Goal: Information Seeking & Learning: Learn about a topic

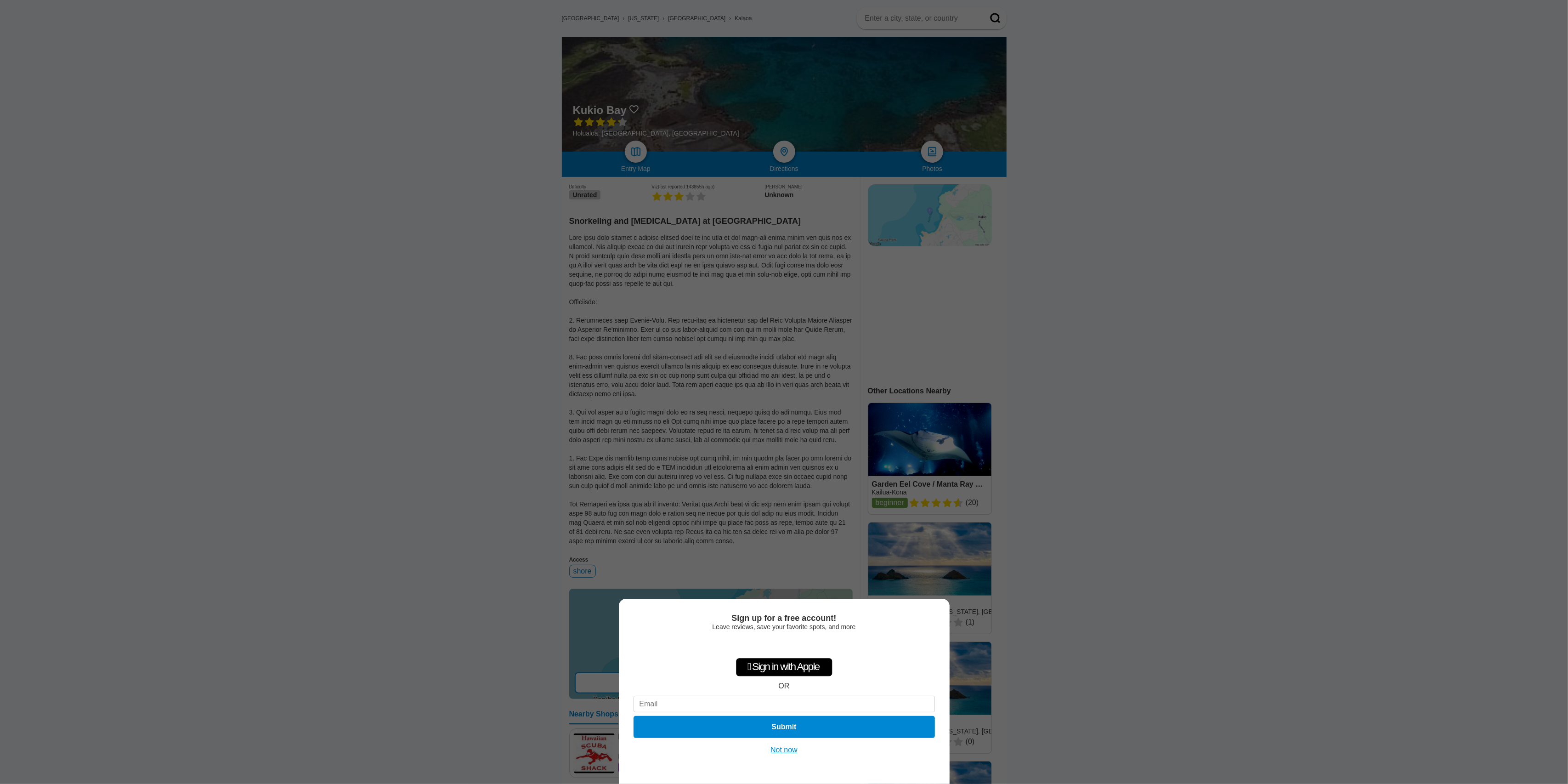
click at [788, 752] on button "Not now" at bounding box center [784, 750] width 33 height 9
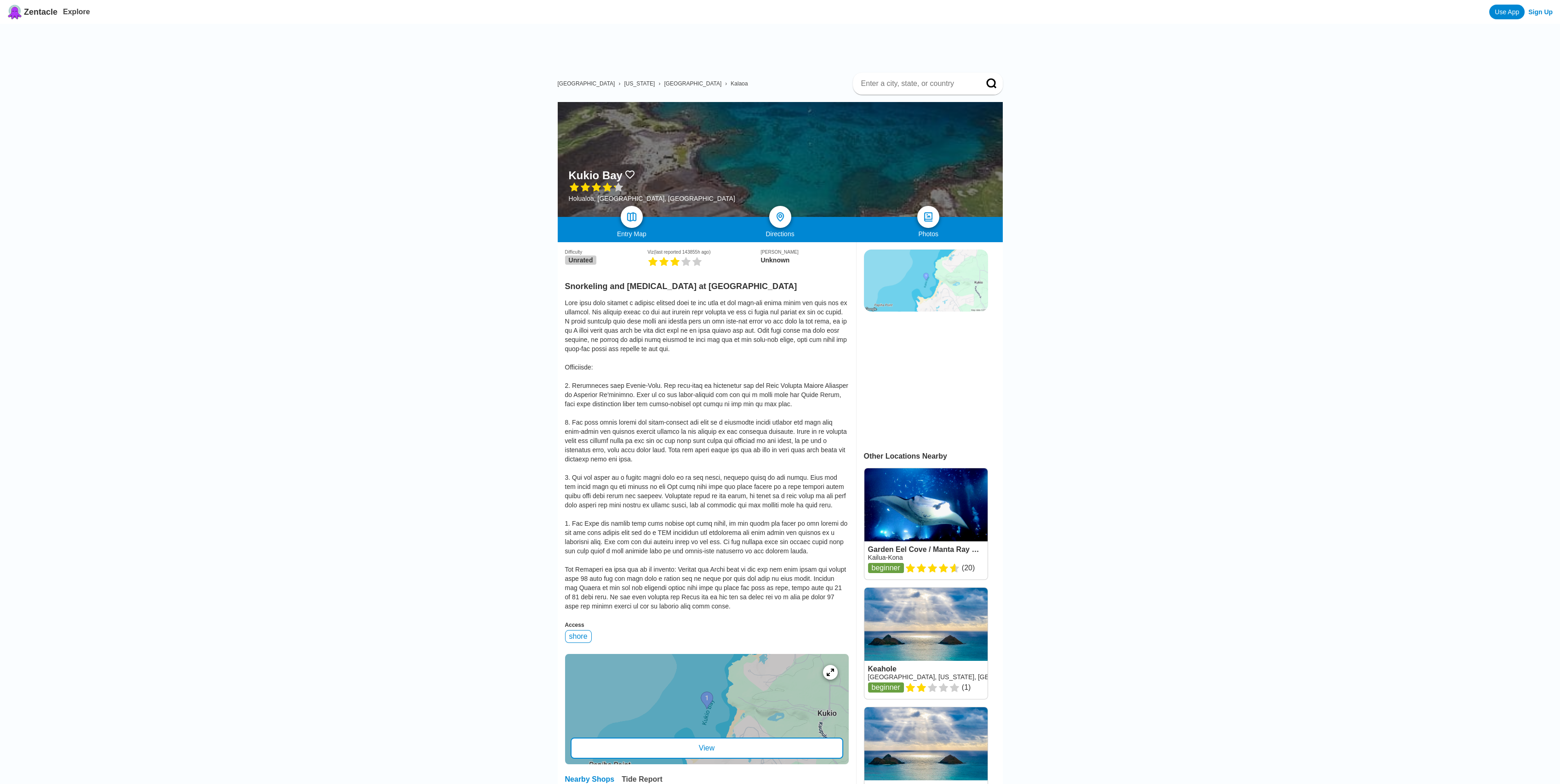
click at [742, 158] on div at bounding box center [780, 159] width 445 height 115
click at [631, 223] on img at bounding box center [631, 217] width 13 height 13
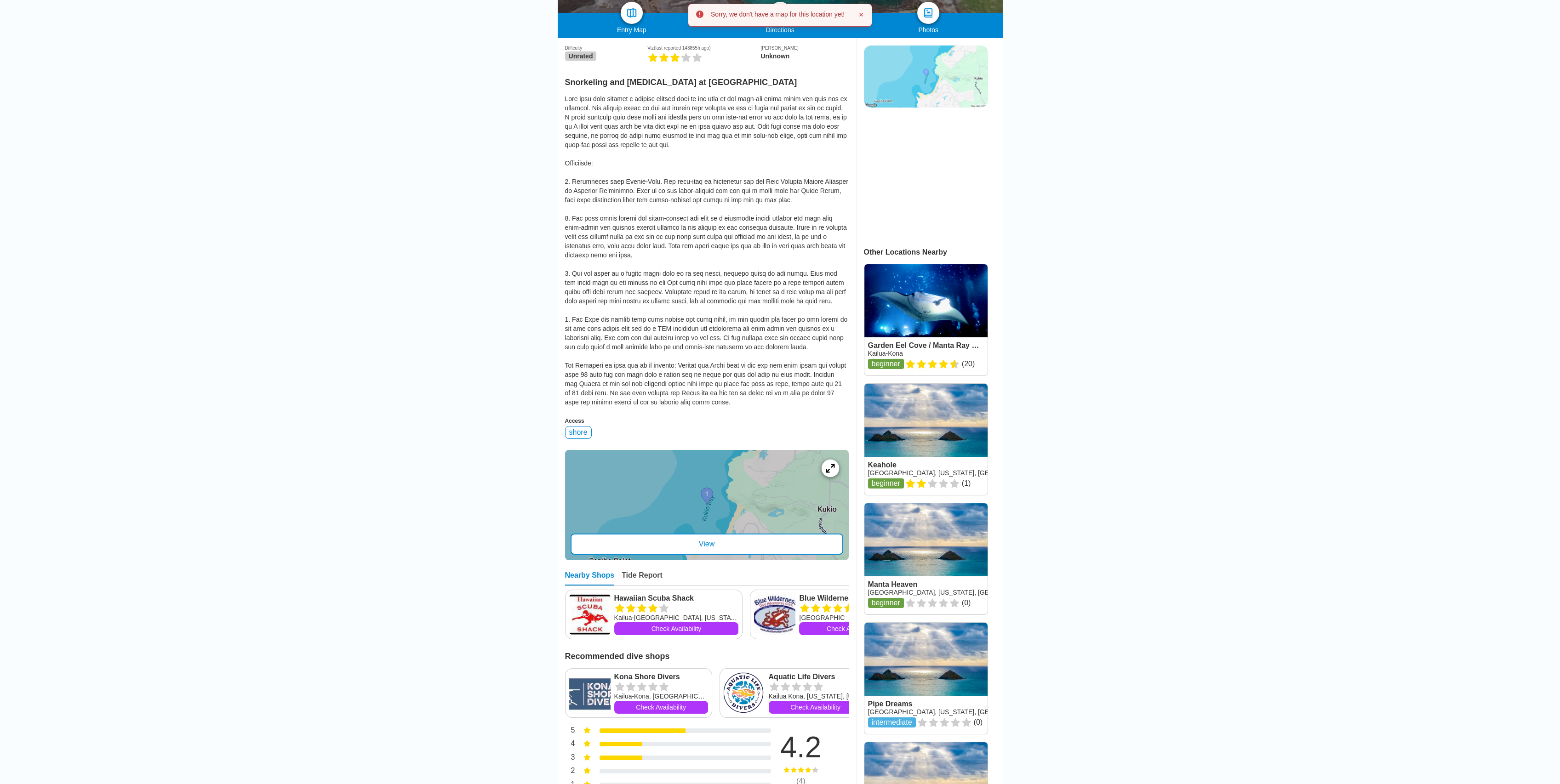
click at [835, 464] on icon at bounding box center [830, 468] width 9 height 9
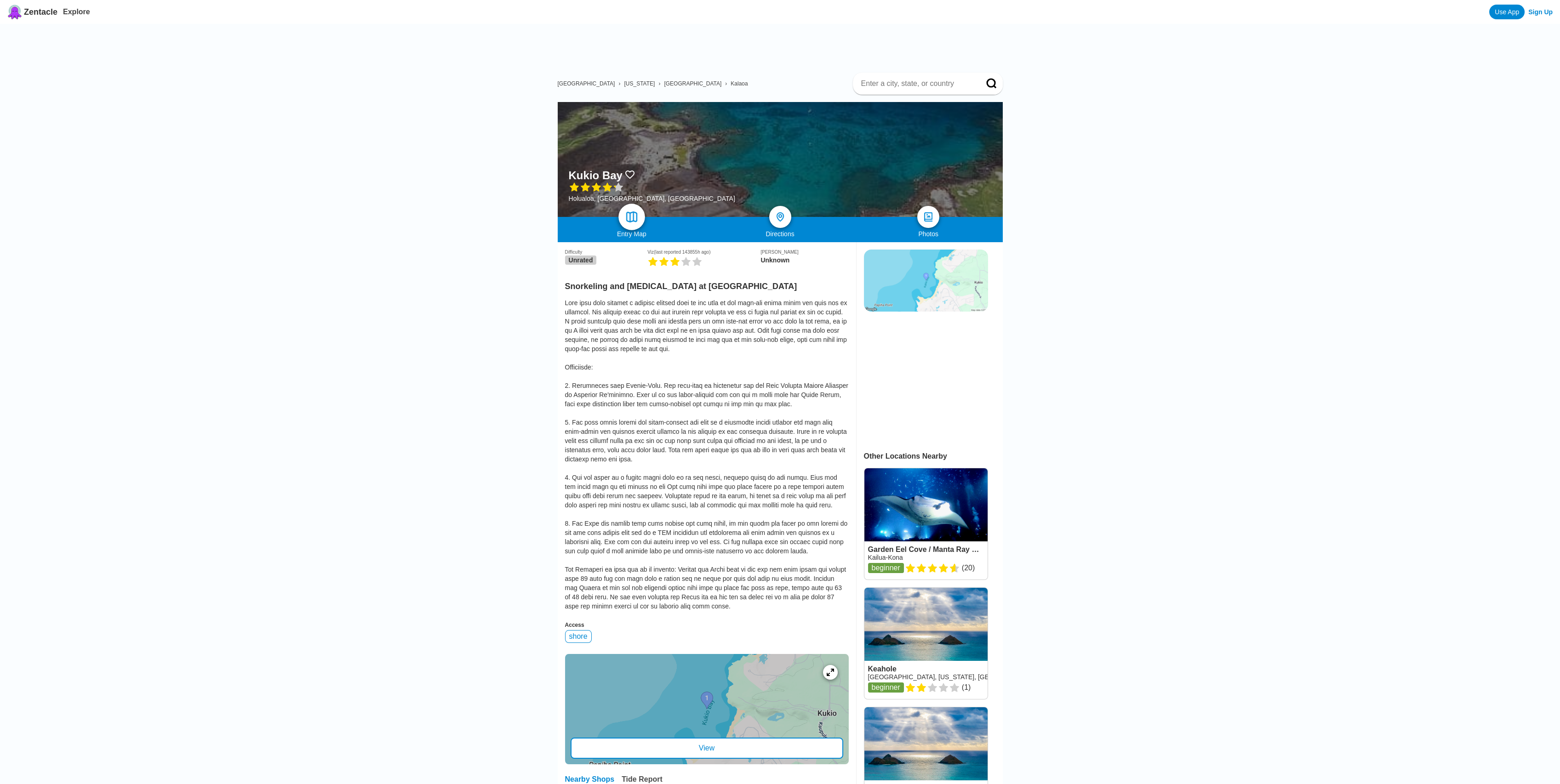
click at [635, 220] on img at bounding box center [631, 217] width 13 height 13
click at [928, 220] on img at bounding box center [928, 217] width 13 height 13
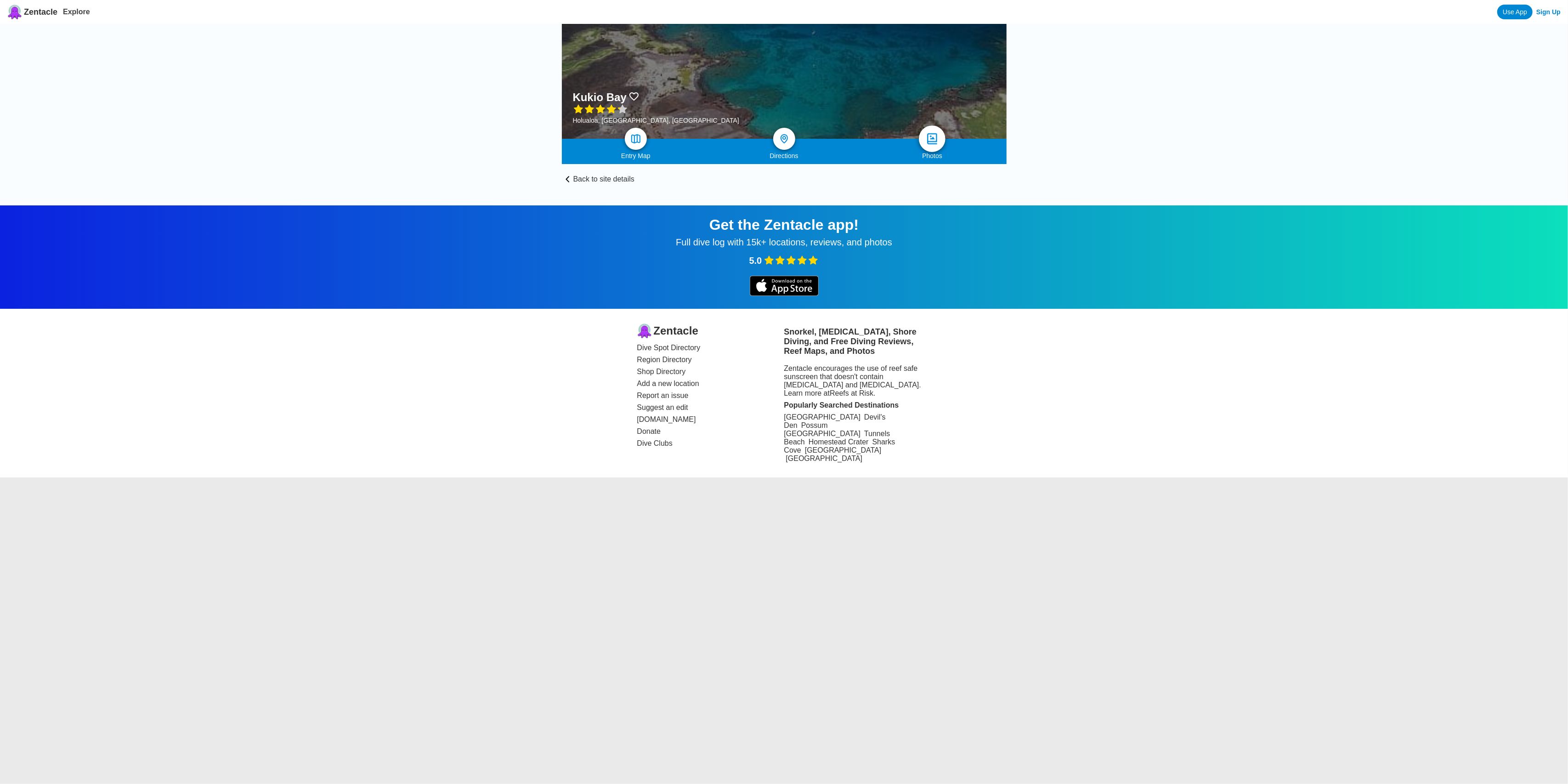
click at [933, 143] on img at bounding box center [932, 139] width 13 height 13
click at [907, 116] on div at bounding box center [784, 81] width 445 height 115
click at [571, 181] on link "Back to site details" at bounding box center [784, 174] width 445 height 20
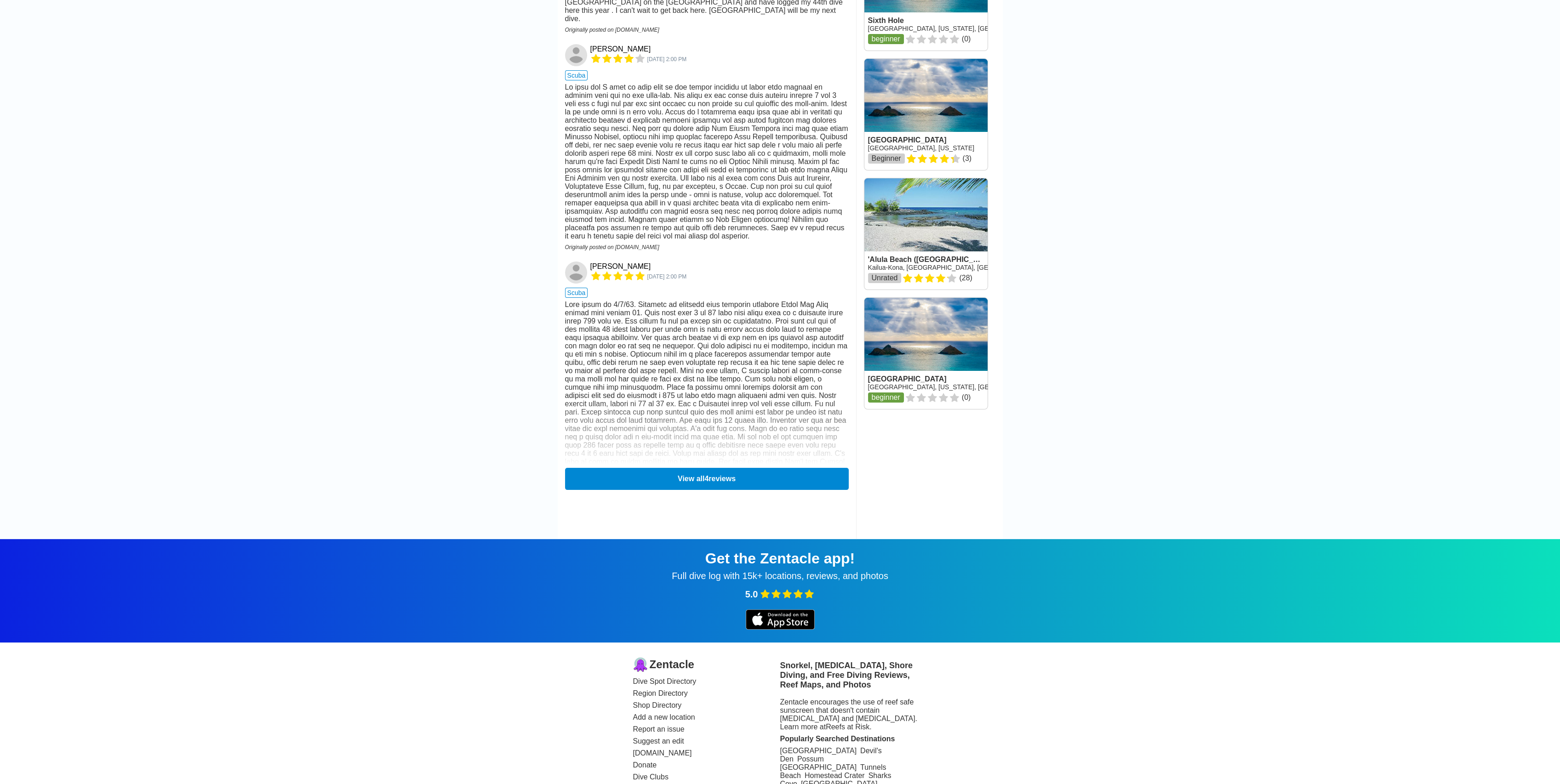
scroll to position [1310, 0]
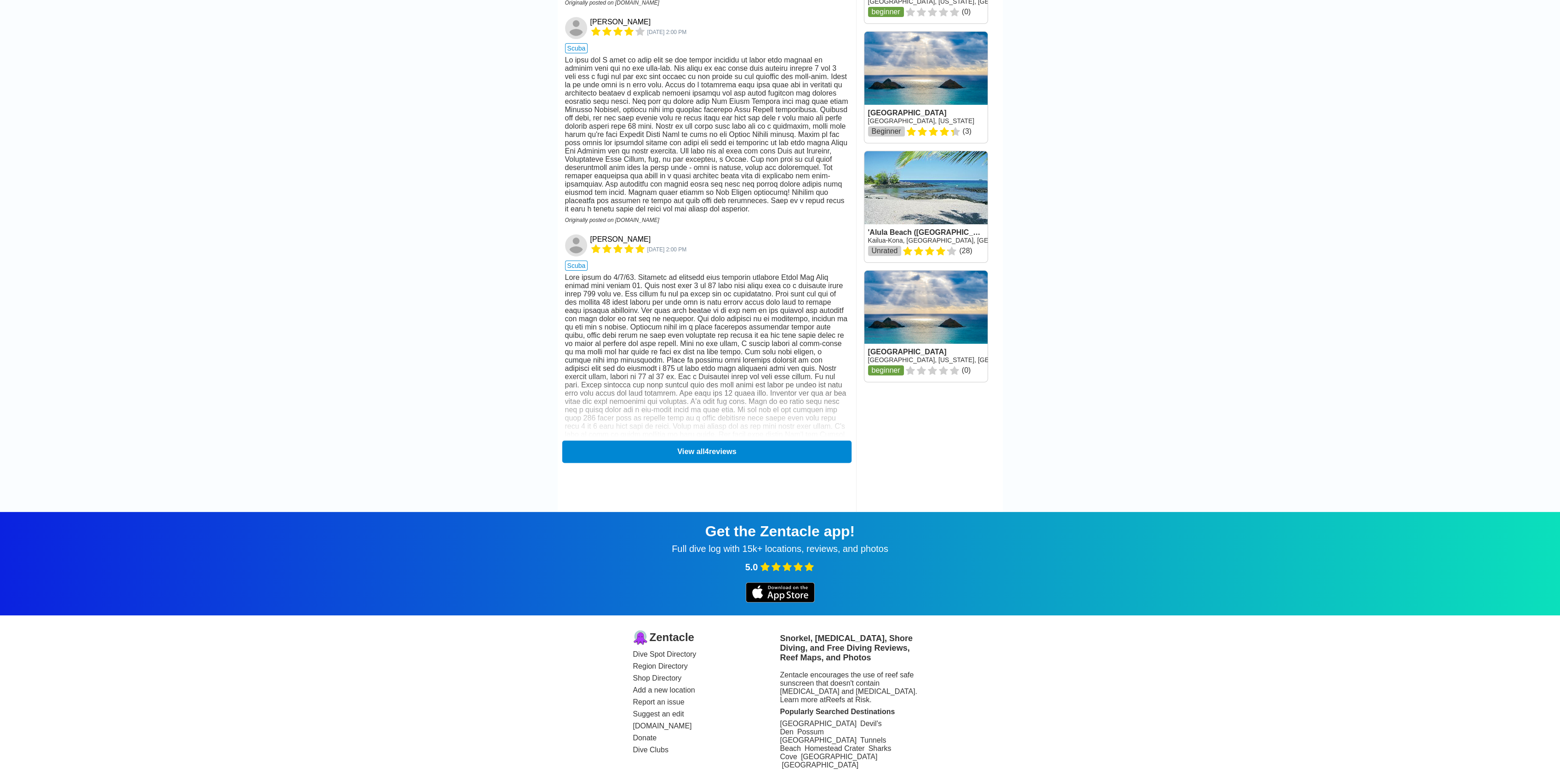
click at [649, 440] on button "View all 4 reviews" at bounding box center [706, 451] width 289 height 22
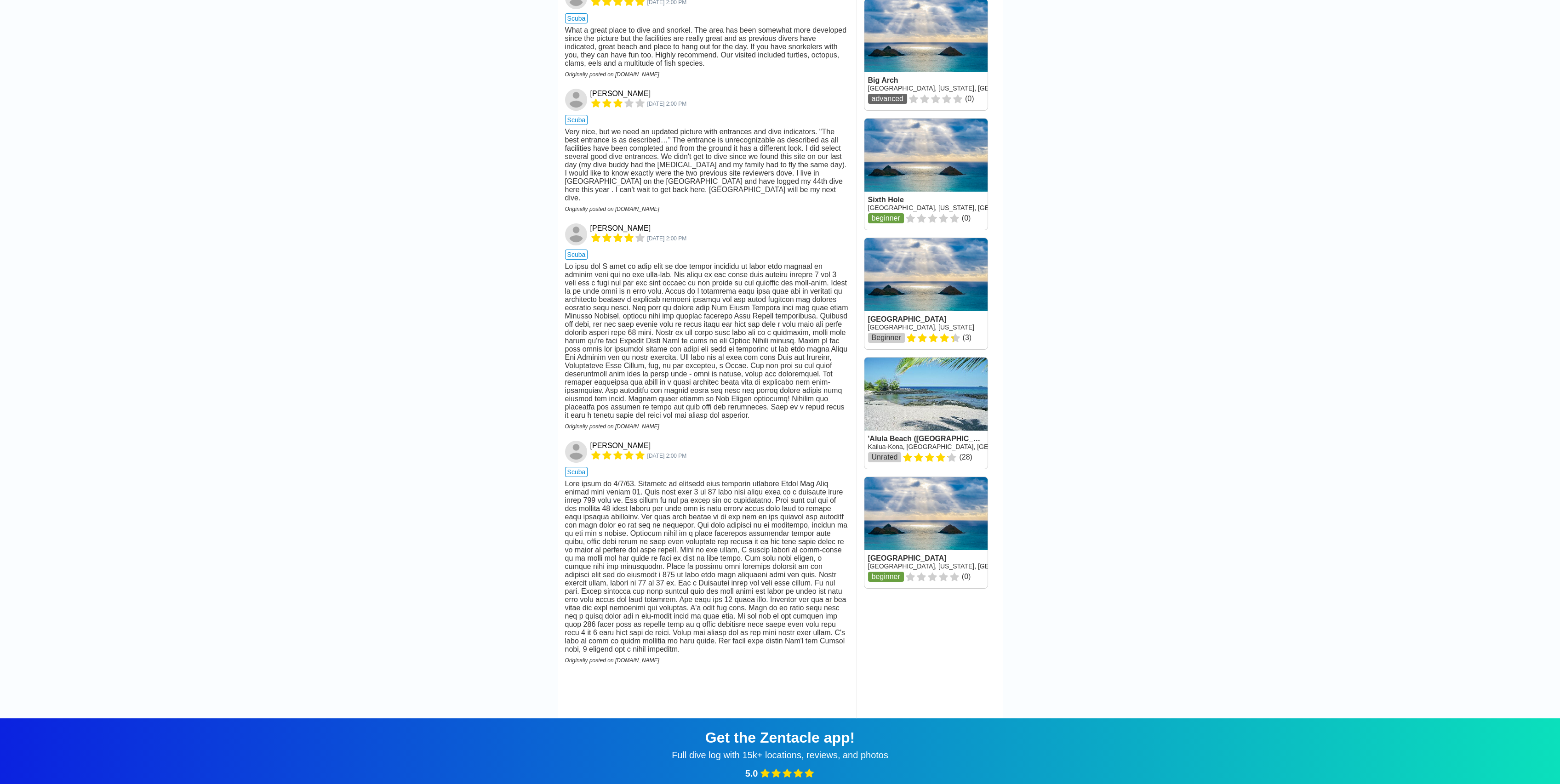
scroll to position [1105, 0]
